Goal: Task Accomplishment & Management: Use online tool/utility

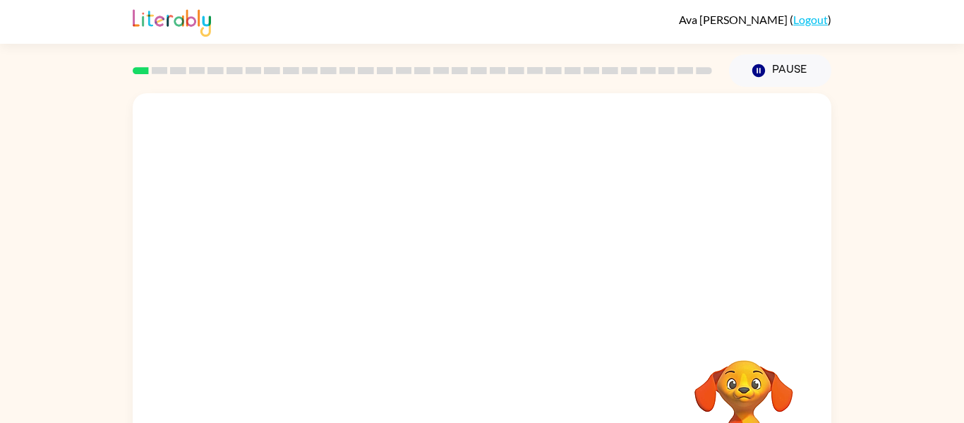
click at [667, 237] on div at bounding box center [482, 211] width 699 height 237
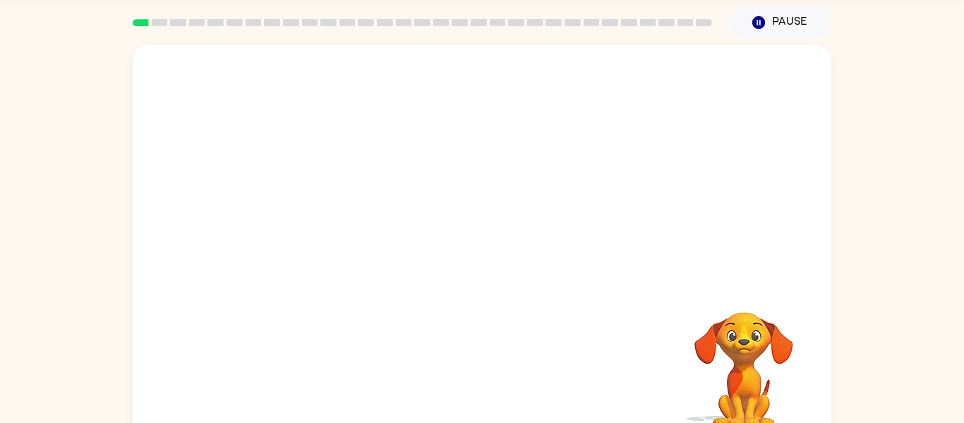
scroll to position [73, 0]
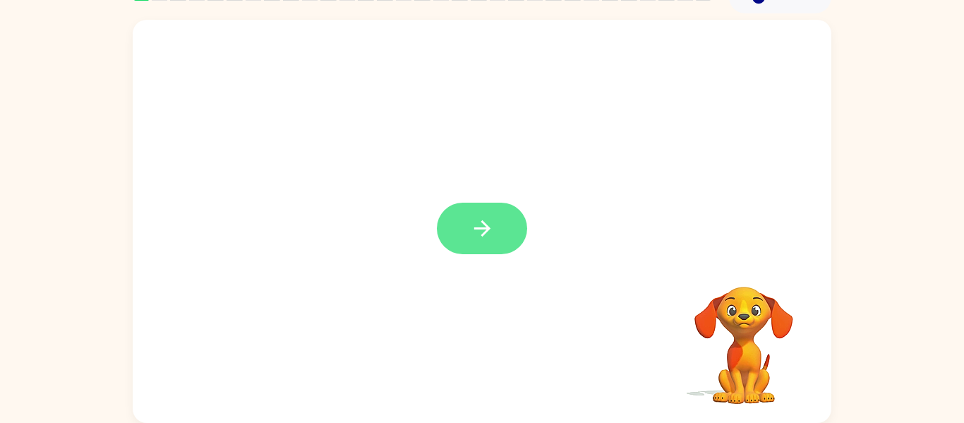
click at [485, 238] on icon "button" at bounding box center [482, 228] width 25 height 25
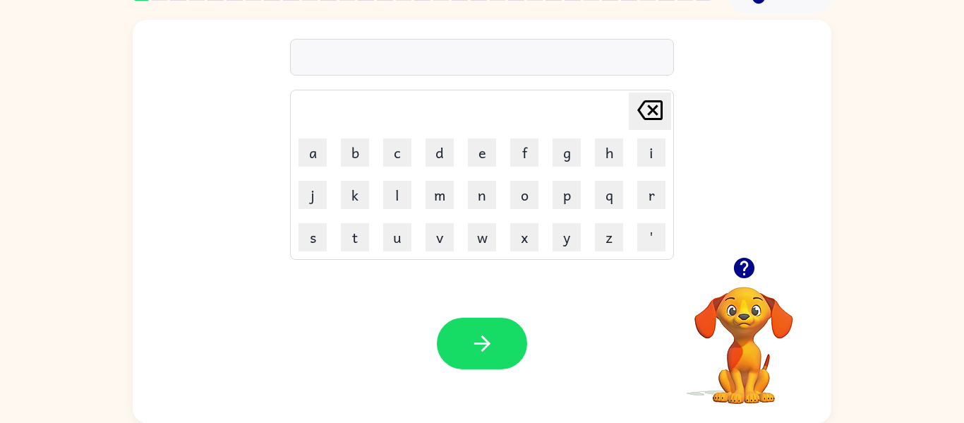
click at [743, 267] on icon "button" at bounding box center [743, 268] width 20 height 20
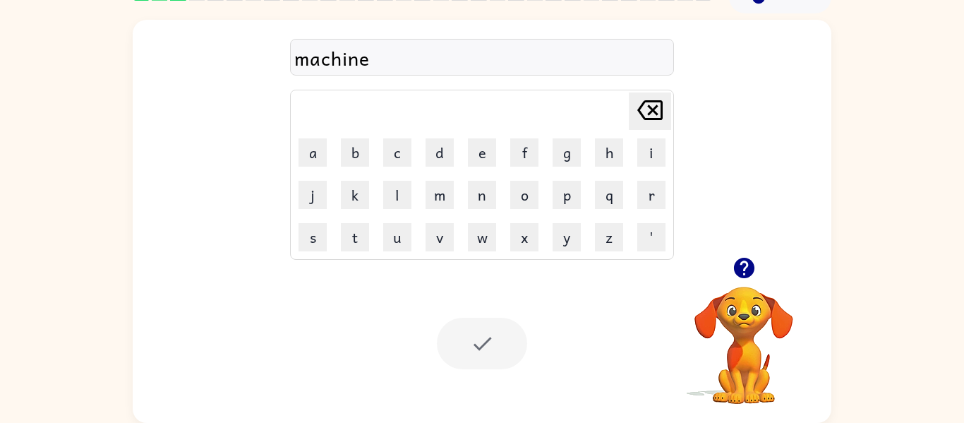
click at [492, 329] on div at bounding box center [482, 344] width 90 height 52
click at [566, 67] on div "machine" at bounding box center [481, 58] width 375 height 30
click at [490, 330] on div at bounding box center [482, 344] width 90 height 52
click at [744, 264] on icon "button" at bounding box center [743, 268] width 20 height 20
click at [611, 56] on div "machine" at bounding box center [481, 58] width 375 height 30
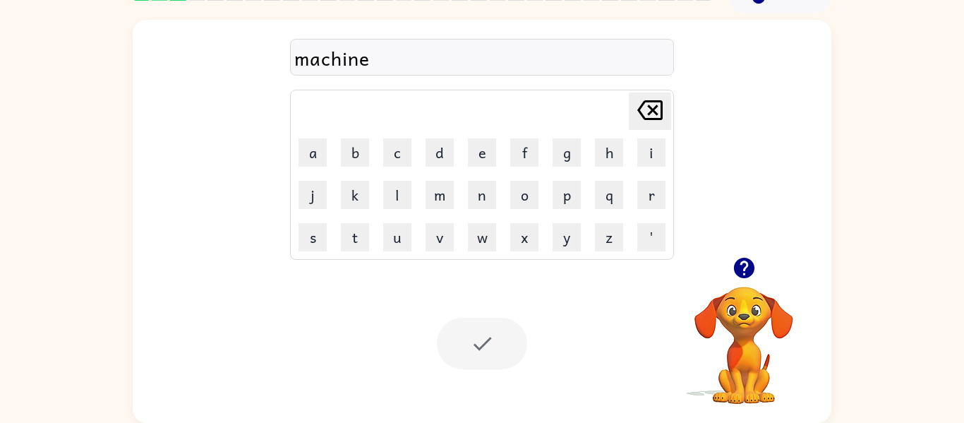
click at [370, 58] on div "machine" at bounding box center [481, 58] width 375 height 30
click at [366, 57] on div "machine" at bounding box center [481, 58] width 375 height 30
click at [474, 327] on div at bounding box center [482, 344] width 90 height 52
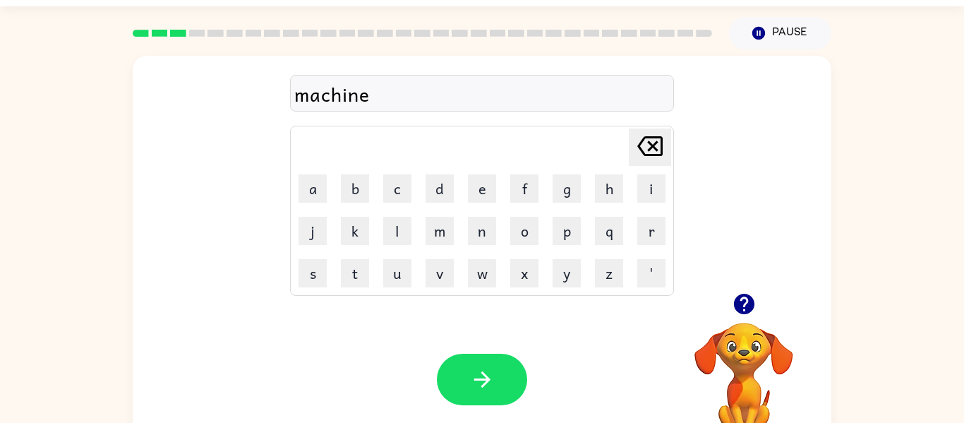
scroll to position [39, 0]
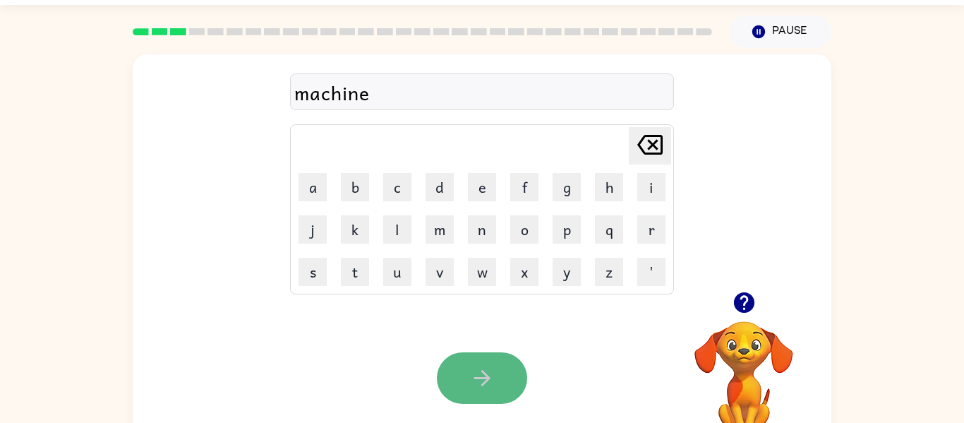
click at [519, 377] on button "button" at bounding box center [482, 378] width 90 height 52
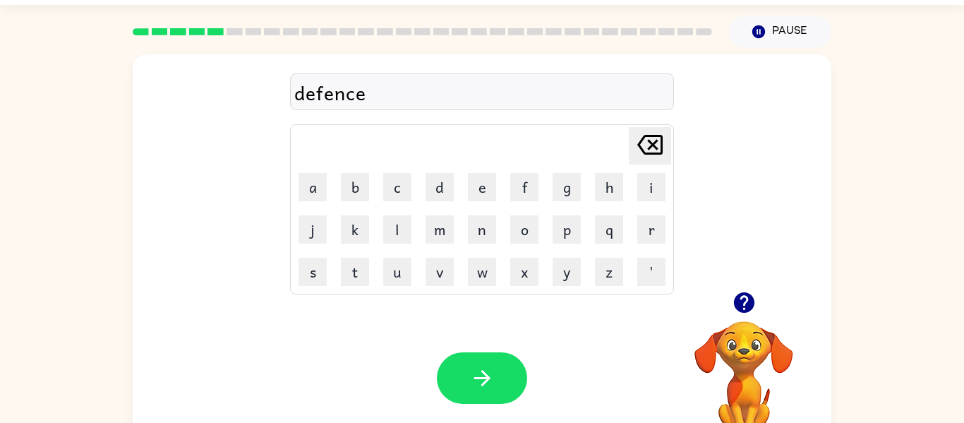
click at [529, 378] on div "Your browser must support playing .mp4 files to use Literably. Please try using…" at bounding box center [482, 378] width 699 height 159
click at [440, 279] on button "v" at bounding box center [440, 272] width 28 height 28
click at [478, 195] on button "e" at bounding box center [482, 187] width 28 height 28
click at [646, 151] on icon "[PERSON_NAME] last character input" at bounding box center [650, 145] width 34 height 34
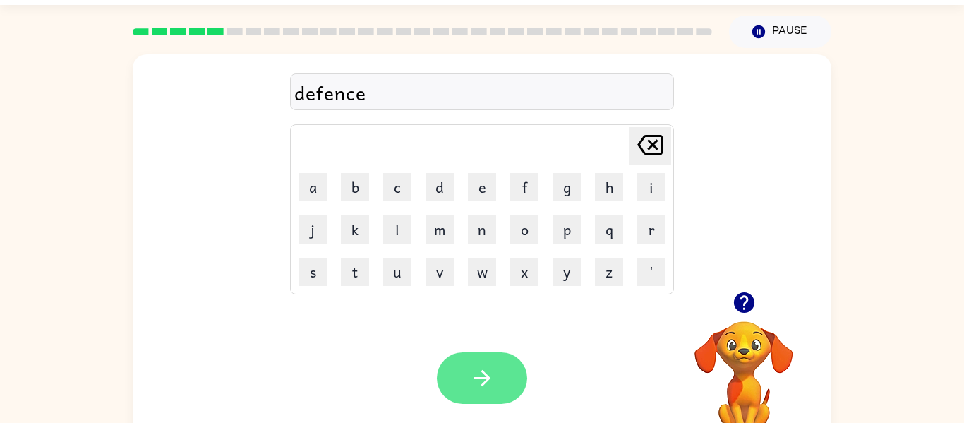
click at [495, 358] on button "button" at bounding box center [482, 378] width 90 height 52
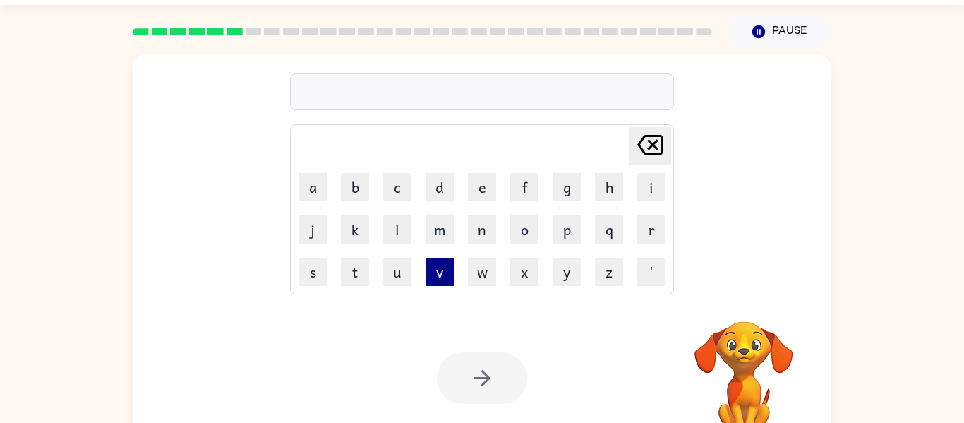
click at [438, 262] on button "v" at bounding box center [440, 272] width 28 height 28
click at [313, 182] on button "a" at bounding box center [313, 187] width 28 height 28
type button "a"
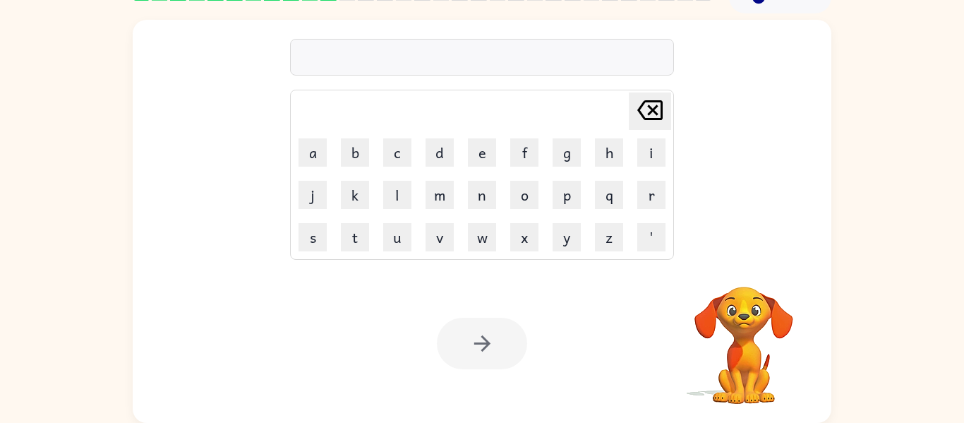
scroll to position [0, 0]
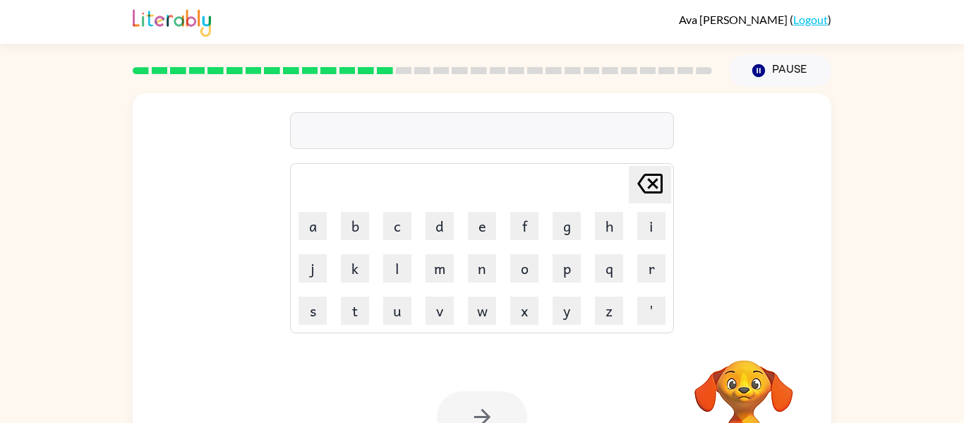
click at [374, 126] on div at bounding box center [482, 130] width 384 height 37
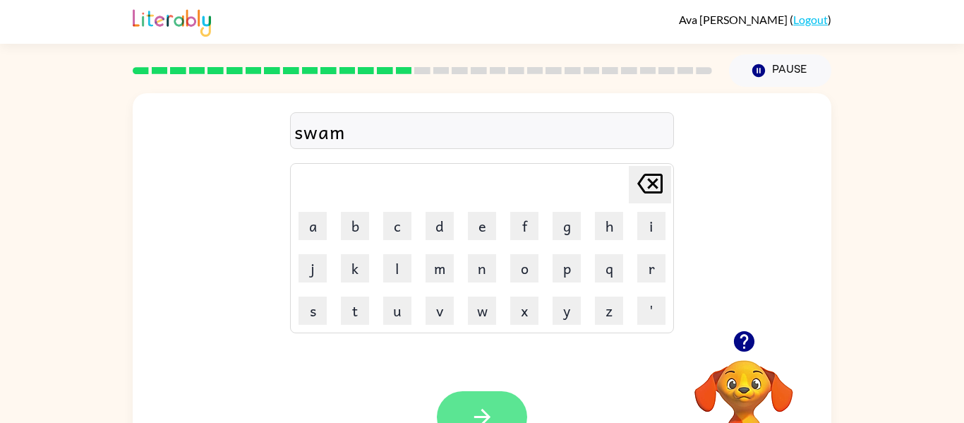
click at [470, 412] on icon "button" at bounding box center [482, 416] width 25 height 25
click at [457, 409] on div at bounding box center [482, 417] width 90 height 52
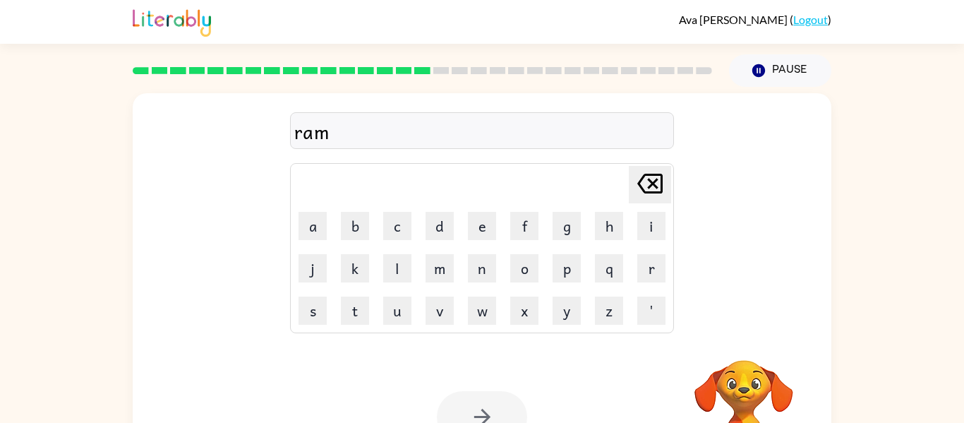
click at [457, 409] on div at bounding box center [482, 417] width 90 height 52
click at [492, 404] on icon "button" at bounding box center [482, 416] width 25 height 25
click at [761, 80] on button "Pause Pause" at bounding box center [780, 70] width 102 height 32
